Goal: Task Accomplishment & Management: Manage account settings

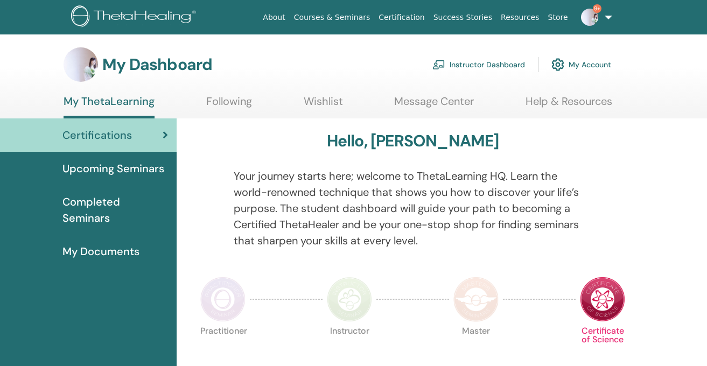
click at [478, 64] on link "Instructor Dashboard" at bounding box center [479, 65] width 93 height 24
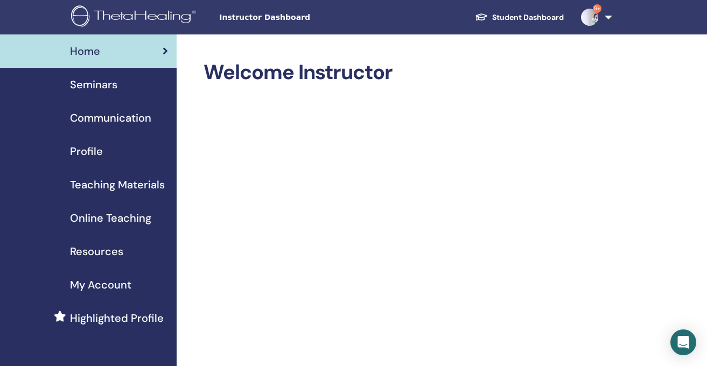
click at [124, 83] on div "Seminars" at bounding box center [88, 84] width 159 height 16
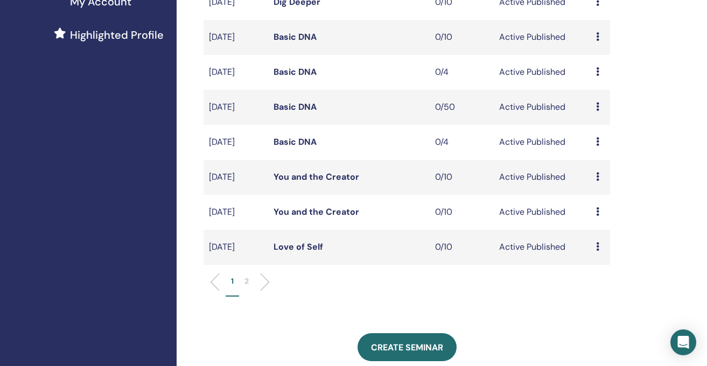
scroll to position [289, 0]
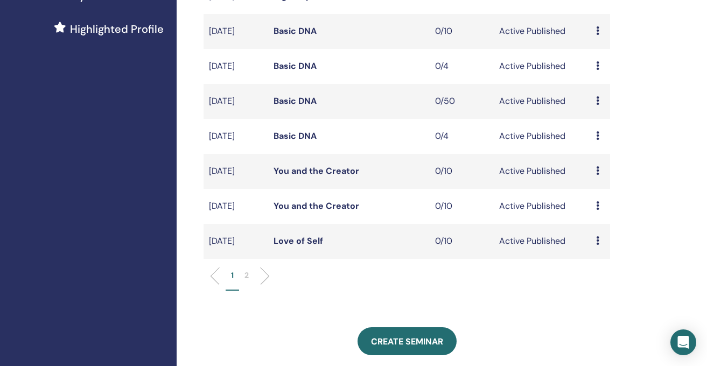
click at [263, 285] on li at bounding box center [261, 276] width 18 height 18
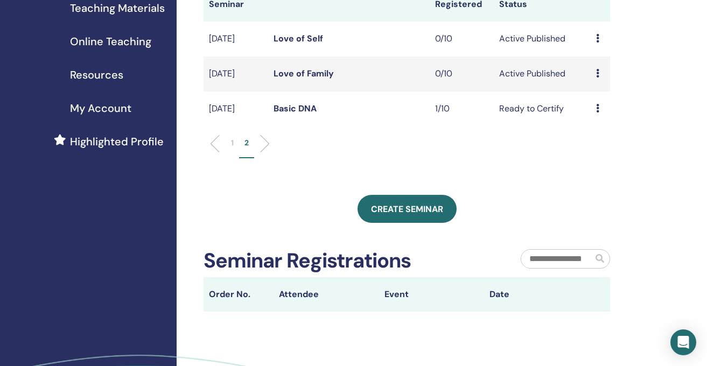
scroll to position [130, 0]
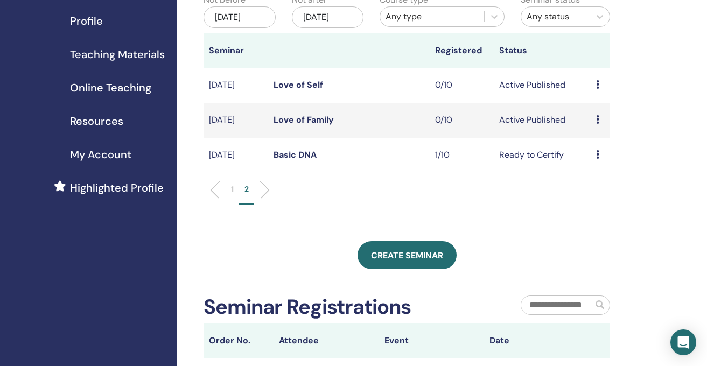
click at [596, 124] on icon at bounding box center [597, 119] width 3 height 9
click at [608, 185] on p "Cancel" at bounding box center [600, 184] width 41 height 13
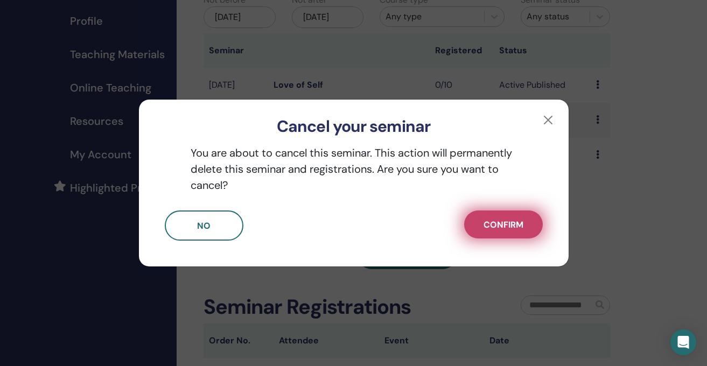
click at [526, 220] on button "Confirm" at bounding box center [503, 225] width 79 height 28
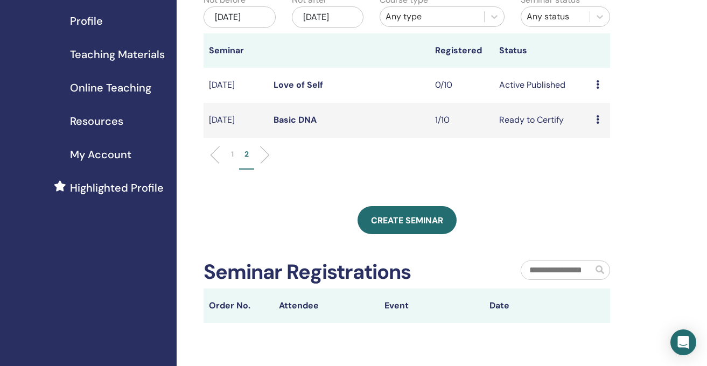
click at [214, 164] on li at bounding box center [219, 155] width 18 height 18
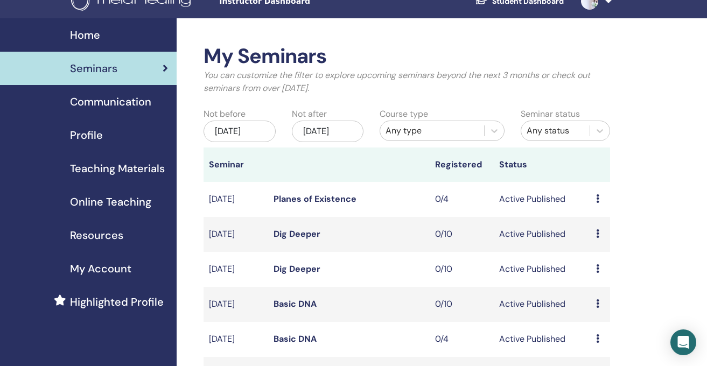
scroll to position [0, 0]
